Goal: Task Accomplishment & Management: Complete application form

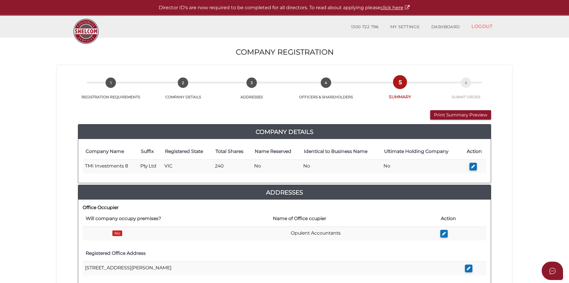
drag, startPoint x: 529, startPoint y: 157, endPoint x: 468, endPoint y: 122, distance: 70.8
click at [109, 81] on span "1" at bounding box center [111, 83] width 10 height 10
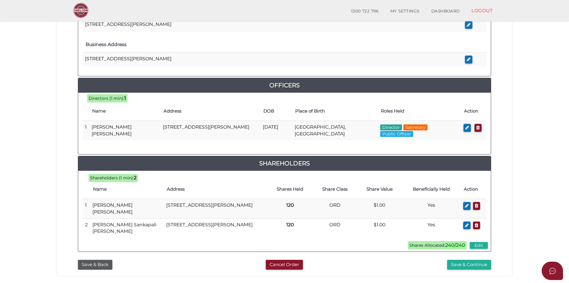
scroll to position [262, 0]
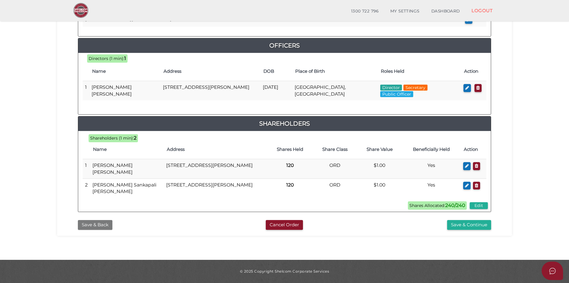
click at [100, 224] on button "Save & Back" at bounding box center [95, 225] width 34 height 10
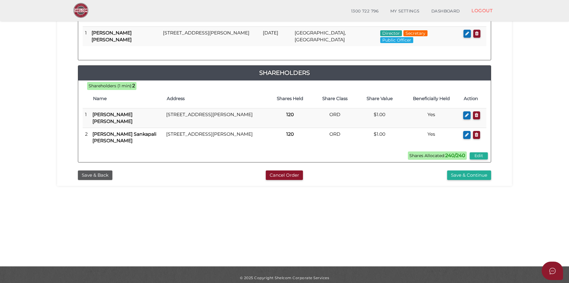
scroll to position [125, 0]
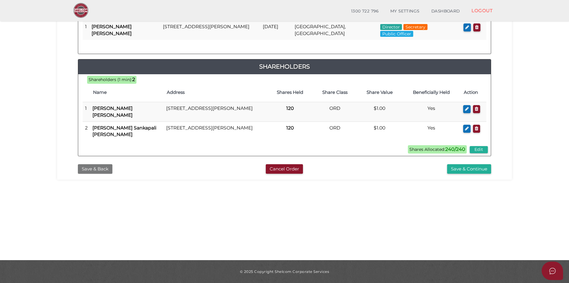
click at [94, 169] on button "Save & Back" at bounding box center [95, 169] width 34 height 10
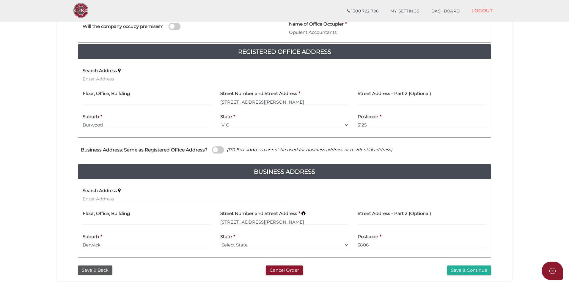
scroll to position [150, 0]
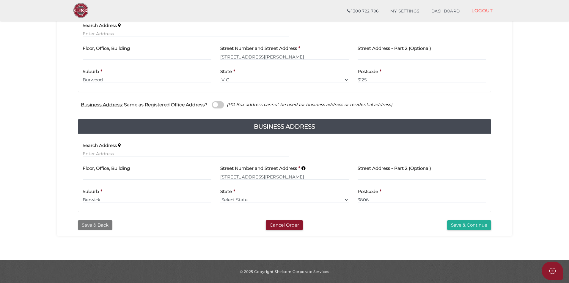
click at [93, 223] on button "Save & Back" at bounding box center [95, 226] width 34 height 10
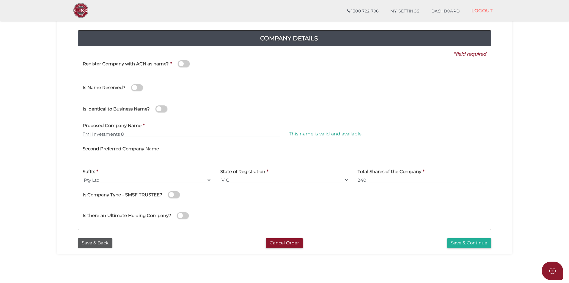
scroll to position [59, 0]
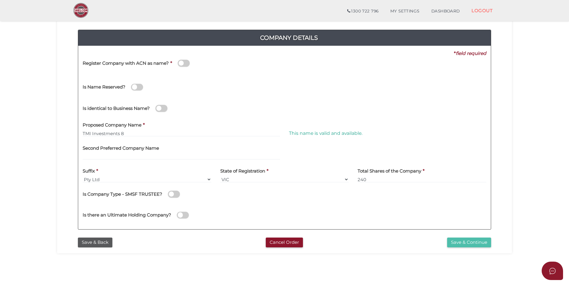
click at [475, 242] on button "Save & Continue" at bounding box center [469, 243] width 44 height 10
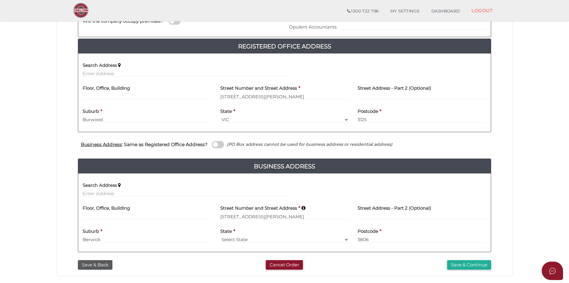
scroll to position [119, 0]
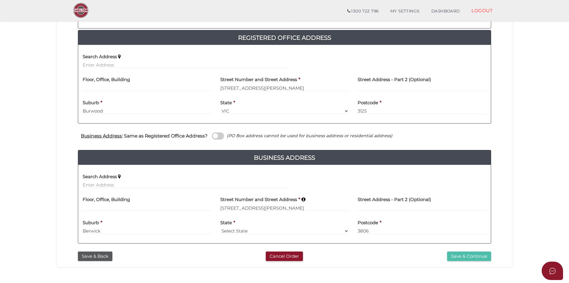
click at [471, 259] on button "Save & Continue" at bounding box center [469, 257] width 44 height 10
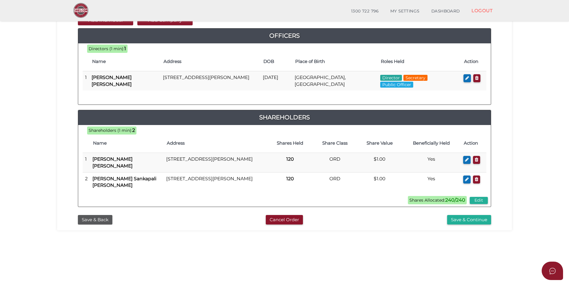
scroll to position [119, 0]
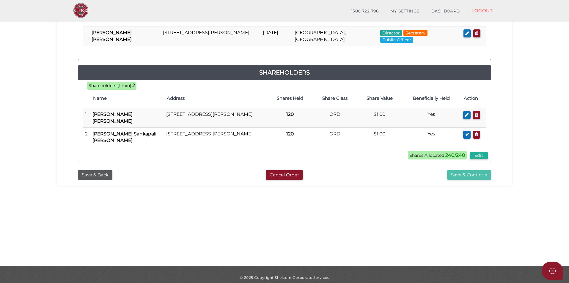
click at [470, 175] on button "Save & Continue" at bounding box center [469, 175] width 44 height 10
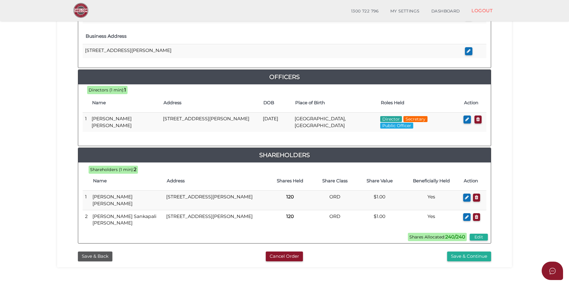
scroll to position [238, 0]
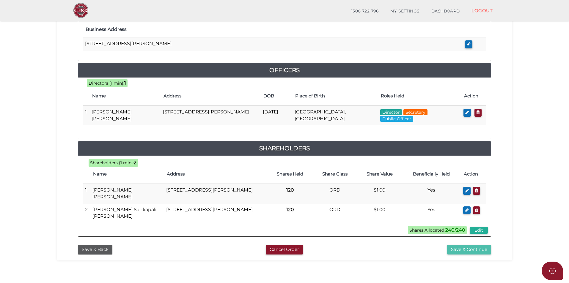
click at [486, 249] on button "Save & Continue" at bounding box center [469, 250] width 44 height 10
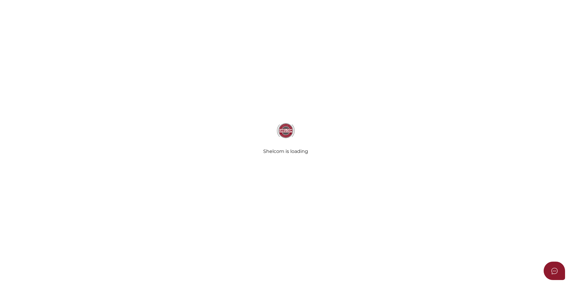
select select "Comb Binding"
select select "No"
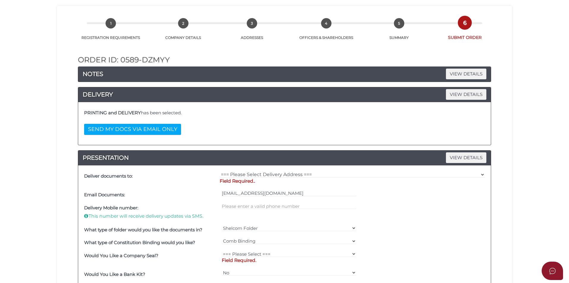
scroll to position [149, 0]
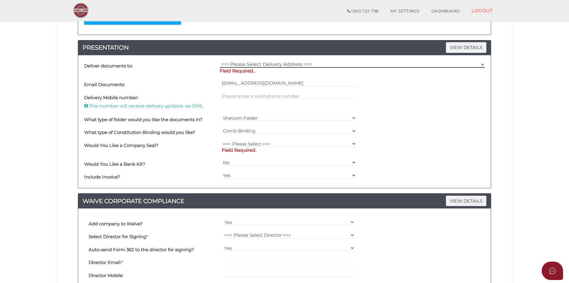
click at [249, 64] on select "=== Please Select Delivery Address === (User Address - [PERSON_NAME]) [STREET_A…" at bounding box center [352, 64] width 265 height 7
select select "0"
click at [220, 61] on select "=== Please Select Delivery Address === (User Address - [PERSON_NAME]) [STREET_A…" at bounding box center [352, 64] width 265 height 7
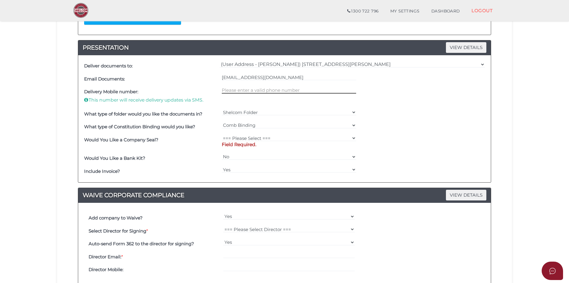
click at [248, 90] on input "text" at bounding box center [289, 90] width 135 height 7
type input "0481601014"
click at [264, 139] on select "=== Please Select === Fold Seal $50 No Seal" at bounding box center [289, 138] width 135 height 7
select select "0"
click at [222, 135] on select "=== Please Select === Fold Seal $50 No Seal" at bounding box center [289, 138] width 135 height 7
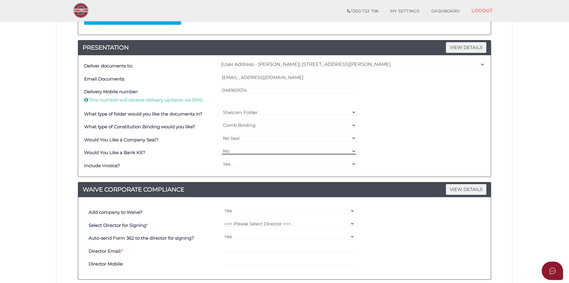
click at [246, 150] on select "Yes No" at bounding box center [289, 151] width 135 height 7
click at [439, 149] on div "Would You Like a Bank Kit? Yes No" at bounding box center [285, 153] width 404 height 13
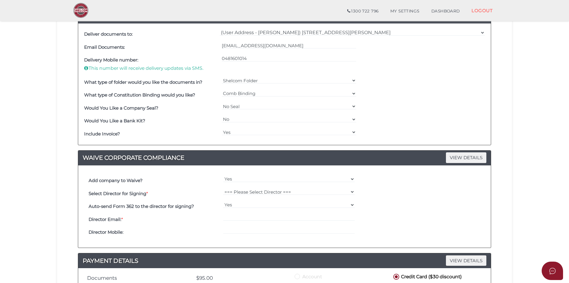
scroll to position [238, 0]
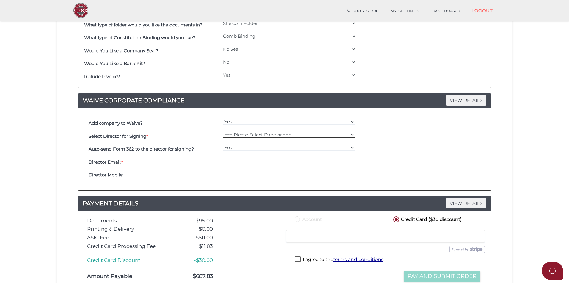
click at [256, 135] on select "=== Please Select Director === Rajapaksha Senadipethige Imihiri Perera" at bounding box center [289, 134] width 132 height 7
click at [430, 153] on div "Auto-send Form 362 to the director for signing? Yes No" at bounding box center [284, 149] width 395 height 13
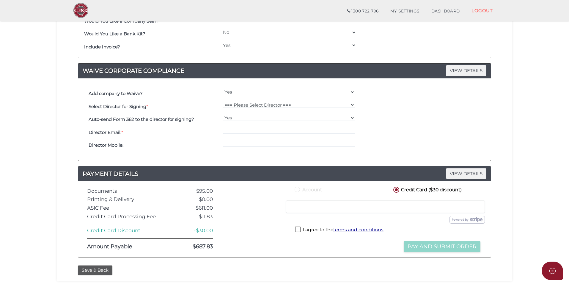
click at [269, 93] on select "Yes No" at bounding box center [289, 92] width 132 height 7
select select "No"
click at [223, 95] on select "Yes No" at bounding box center [289, 92] width 132 height 7
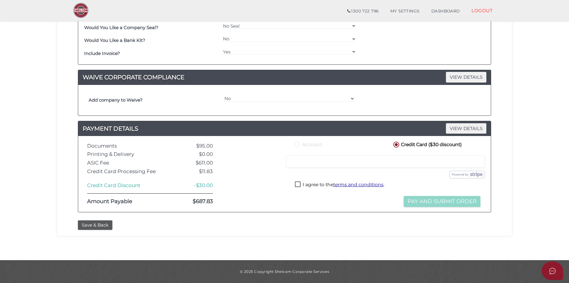
click at [263, 111] on div "Add company to Waive? Yes No Select Director for Signing * === Please Select Di…" at bounding box center [285, 100] width 404 height 22
click at [299, 184] on label "I agree to the terms and conditions ." at bounding box center [339, 185] width 89 height 7
checkbox input "true"
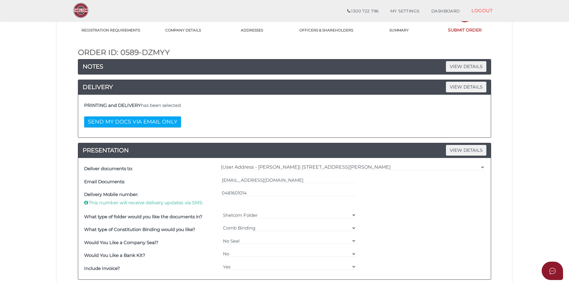
scroll to position [0, 0]
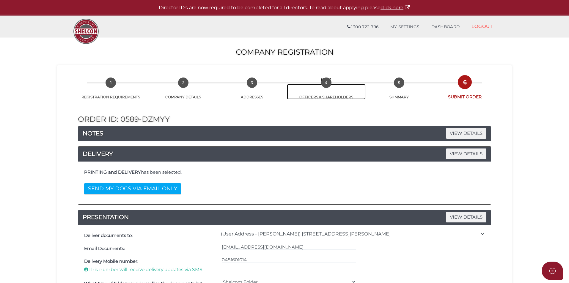
click at [314, 97] on link "4 OFFICERS & SHAREHOLDERS" at bounding box center [326, 91] width 79 height 15
click at [328, 83] on span "4" at bounding box center [326, 83] width 10 height 10
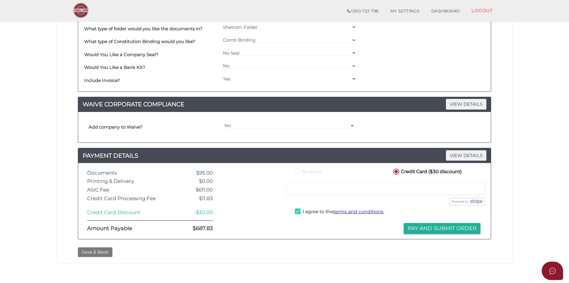
scroll to position [261, 0]
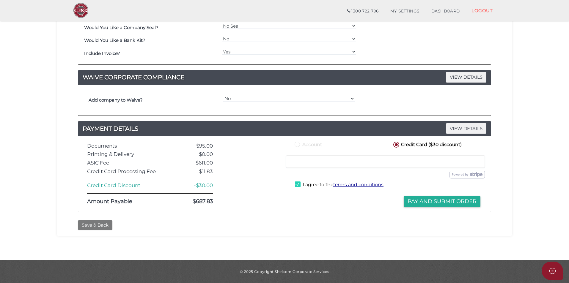
click at [97, 223] on button "Save & Back" at bounding box center [95, 226] width 34 height 10
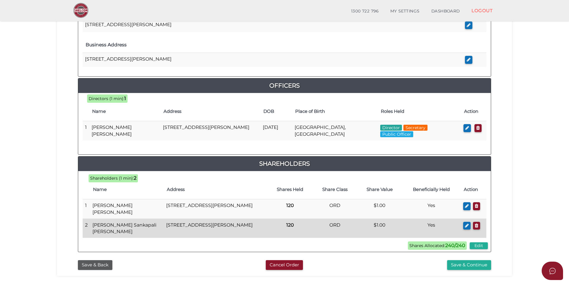
scroll to position [262, 0]
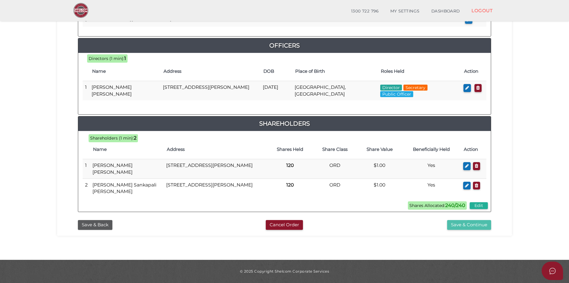
click at [458, 226] on button "Save & Continue" at bounding box center [469, 225] width 44 height 10
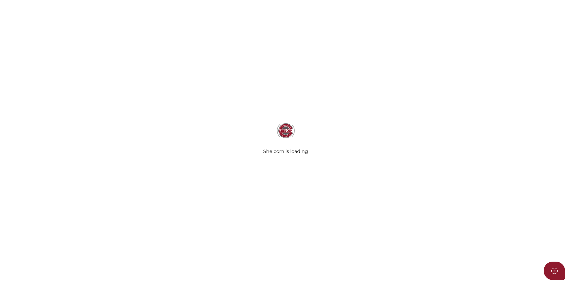
select select "Comb Binding"
select select "No"
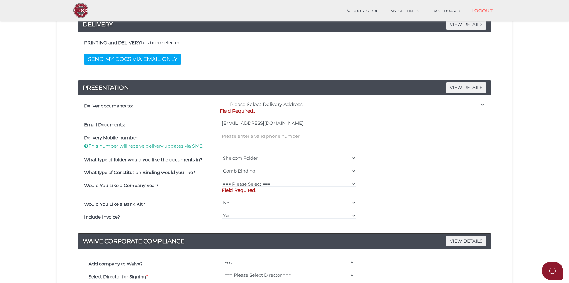
scroll to position [119, 0]
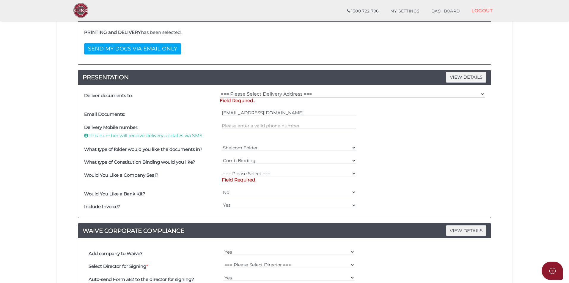
click at [250, 96] on select "=== Please Select Delivery Address === (User Address - [PERSON_NAME]) [STREET_A…" at bounding box center [352, 94] width 265 height 7
select select "0"
click at [220, 91] on select "=== Please Select Delivery Address === (User Address - [PERSON_NAME]) [STREET_A…" at bounding box center [352, 94] width 265 height 7
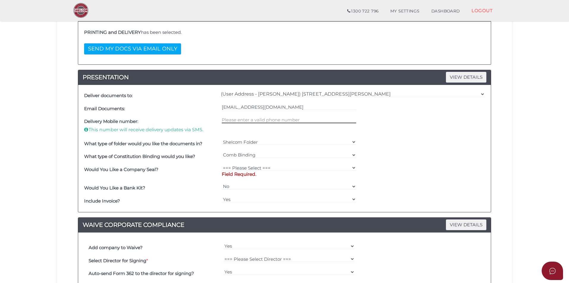
click at [267, 119] on input "text" at bounding box center [289, 120] width 135 height 7
type input "0481601014"
click at [251, 140] on select "Shelcom Folder === Please Select === Shelcom Folder Client Supplied Folder No F…" at bounding box center [289, 142] width 135 height 7
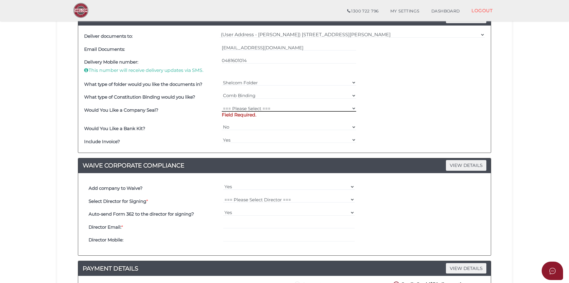
click at [265, 110] on select "=== Please Select === Fold Seal $50 No Seal" at bounding box center [289, 108] width 135 height 7
select select "0"
click at [222, 105] on select "=== Please Select === Fold Seal $50 No Seal" at bounding box center [289, 108] width 135 height 7
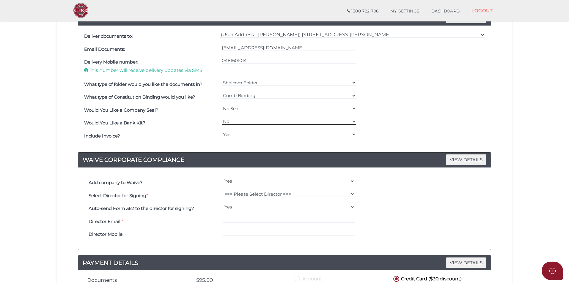
click at [248, 120] on select "Yes No" at bounding box center [289, 121] width 135 height 7
click at [222, 118] on select "Yes No" at bounding box center [289, 121] width 135 height 7
click at [243, 121] on select "Yes No" at bounding box center [289, 121] width 135 height 7
select select "No"
click at [222, 118] on select "Yes No" at bounding box center [289, 121] width 135 height 7
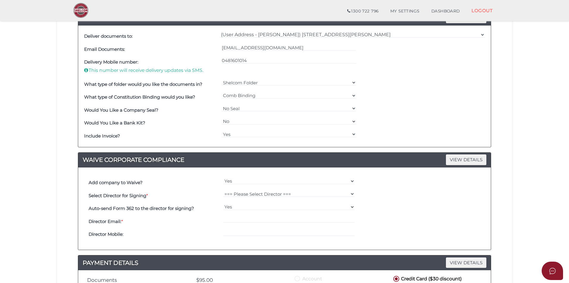
click at [472, 107] on div "Would You Like a Company Seal? === Please Select === Fold Seal $50 No Seal" at bounding box center [285, 110] width 404 height 13
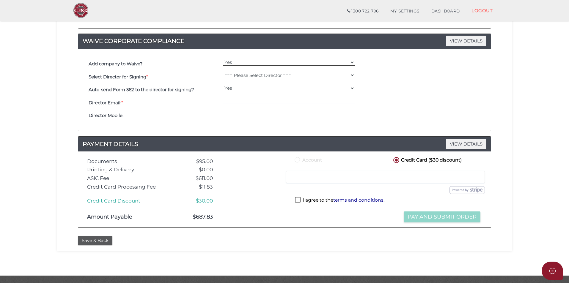
click at [252, 64] on select "Yes No" at bounding box center [289, 62] width 132 height 7
select select "No"
click at [223, 66] on select "Yes No" at bounding box center [289, 62] width 132 height 7
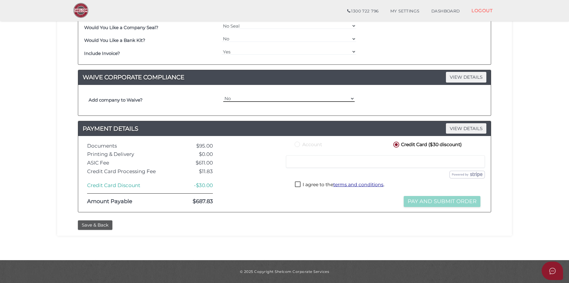
scroll to position [261, 0]
click at [303, 185] on label "I agree to the terms and conditions ." at bounding box center [339, 185] width 89 height 7
checkbox input "true"
click at [449, 203] on button "Pay and Submit Order" at bounding box center [442, 201] width 77 height 11
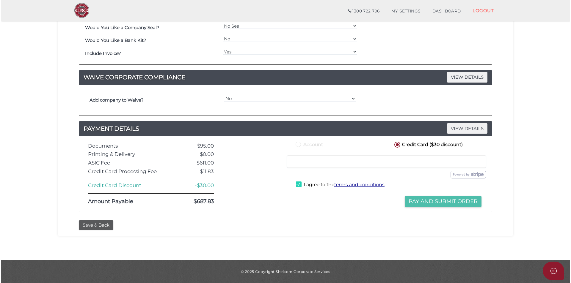
scroll to position [0, 0]
